Goal: Find contact information: Find contact information

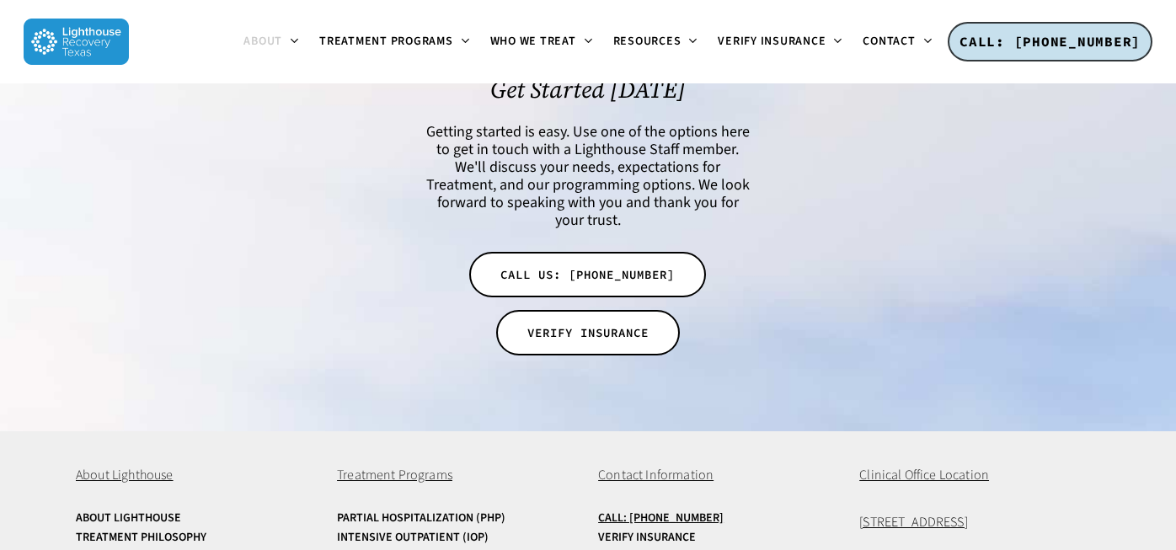
scroll to position [3646, 0]
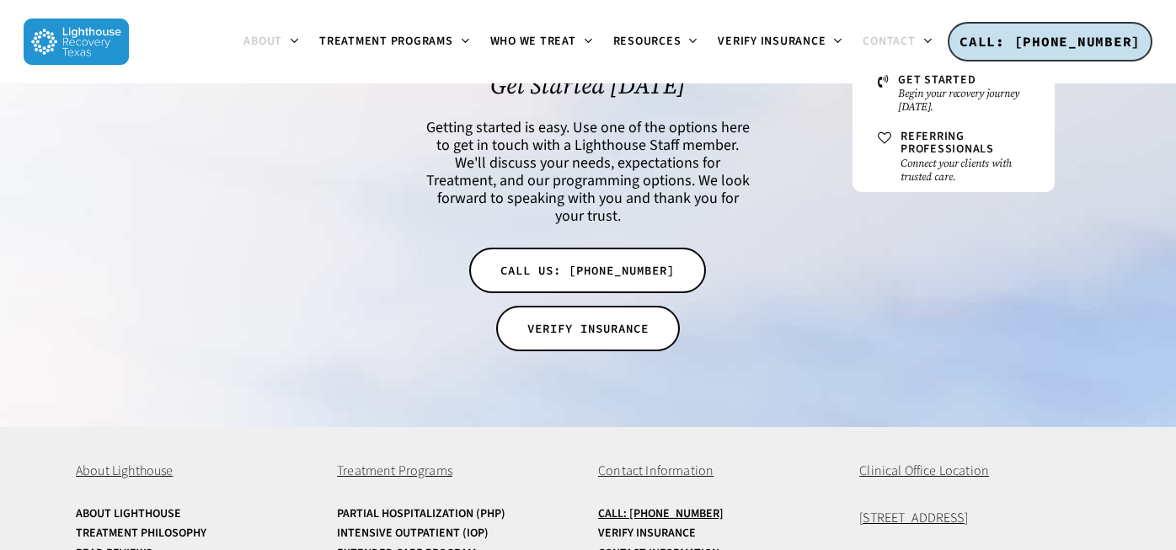
click at [900, 47] on span "Contact" at bounding box center [888, 41] width 52 height 17
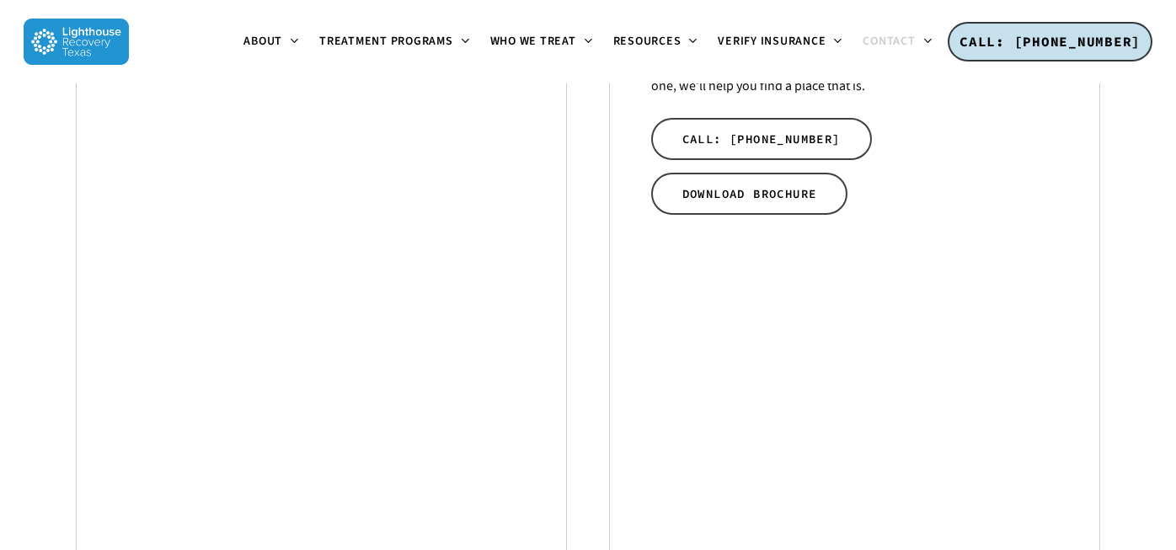
scroll to position [531, 0]
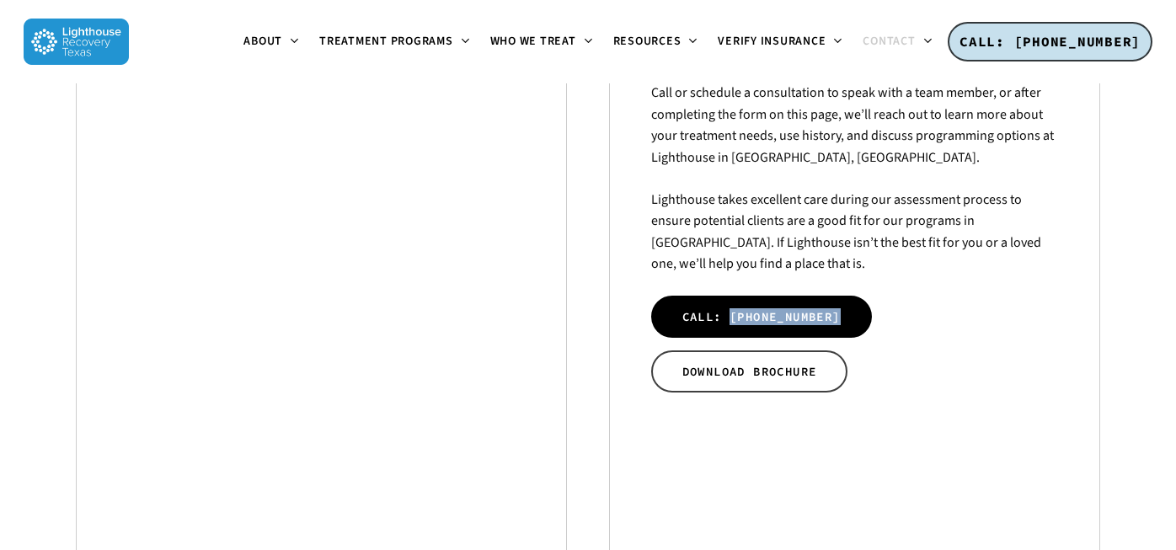
drag, startPoint x: 917, startPoint y: 303, endPoint x: 729, endPoint y: 301, distance: 187.8
click at [729, 301] on div "How to get started with Lighthouse. We are honored to help in any way we can. P…" at bounding box center [855, 351] width 408 height 814
copy span "[PHONE_NUMBER]"
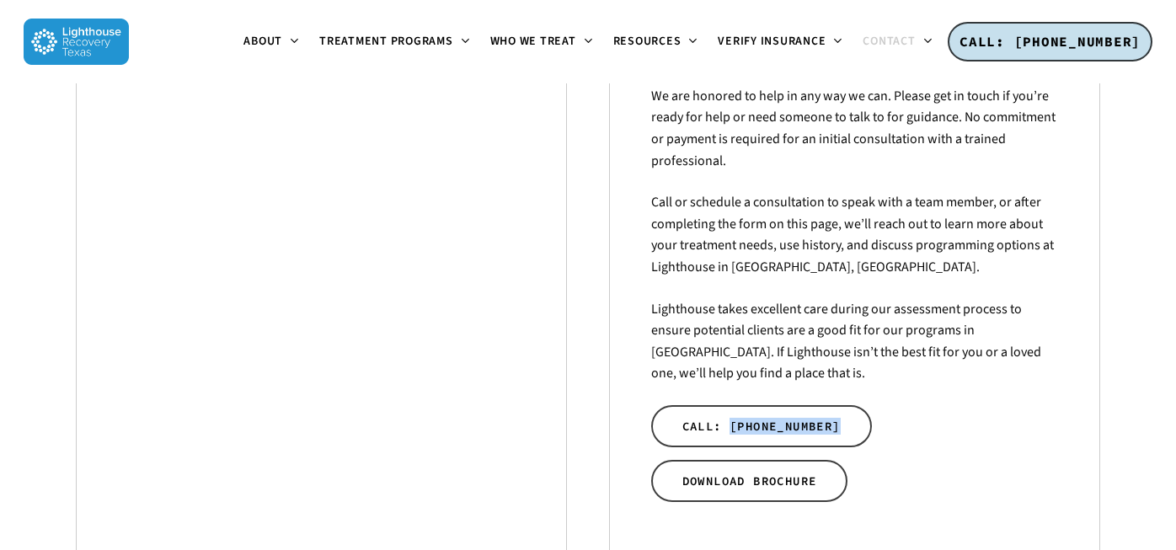
scroll to position [0, 0]
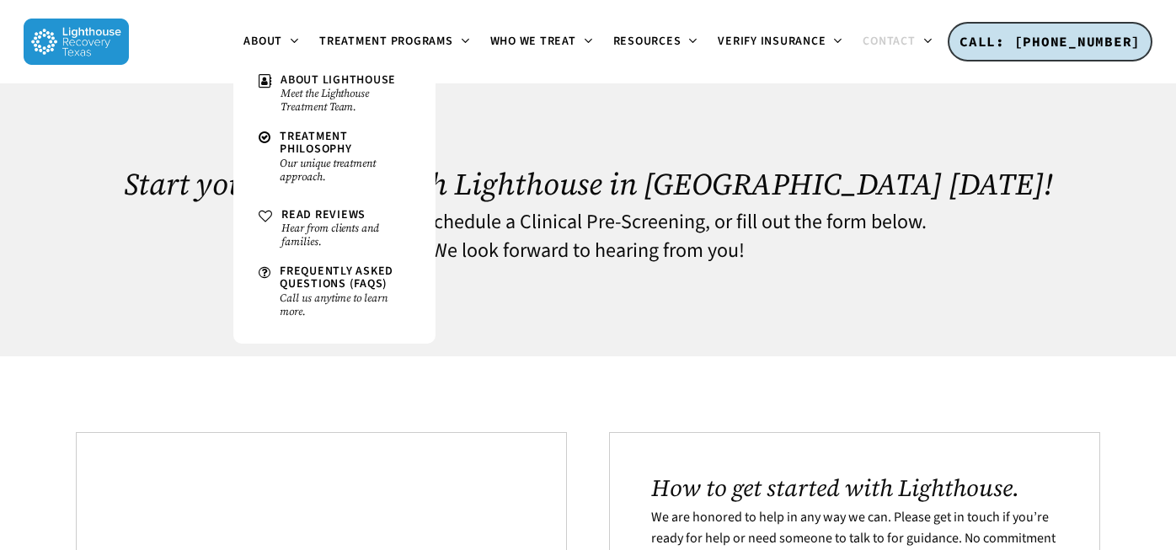
click at [271, 57] on li "About About Lighthouse Meet the Lighthouse Treatment Team. Treatment Philosophy…" at bounding box center [271, 41] width 76 height 83
